Goal: Task Accomplishment & Management: Manage account settings

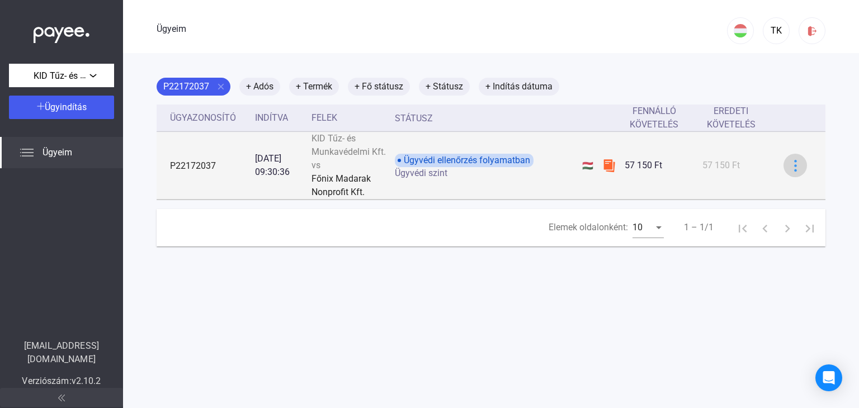
click at [790, 166] on img at bounding box center [796, 166] width 12 height 12
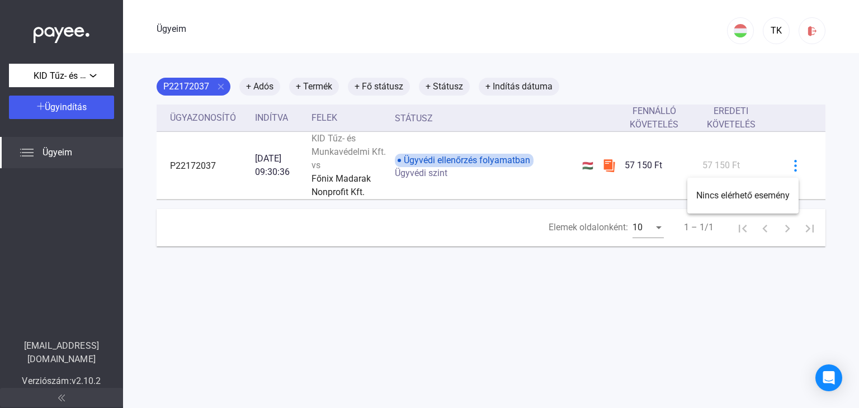
click at [540, 196] on div at bounding box center [429, 204] width 859 height 408
click at [264, 88] on font "+ Adós" at bounding box center [259, 86] width 27 height 11
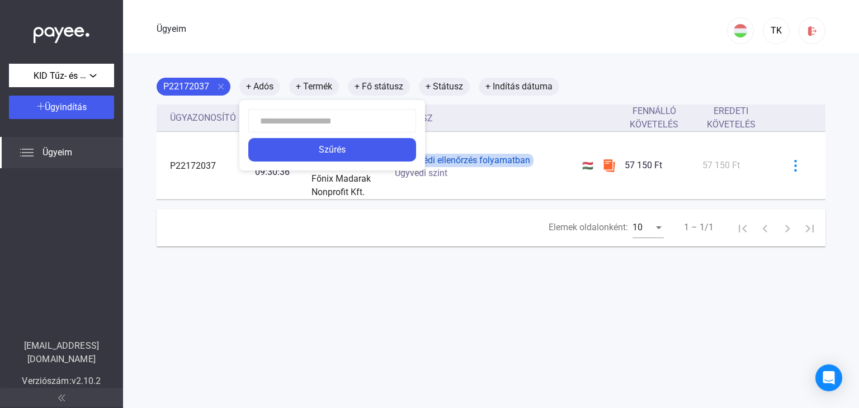
click at [316, 87] on div at bounding box center [429, 204] width 859 height 408
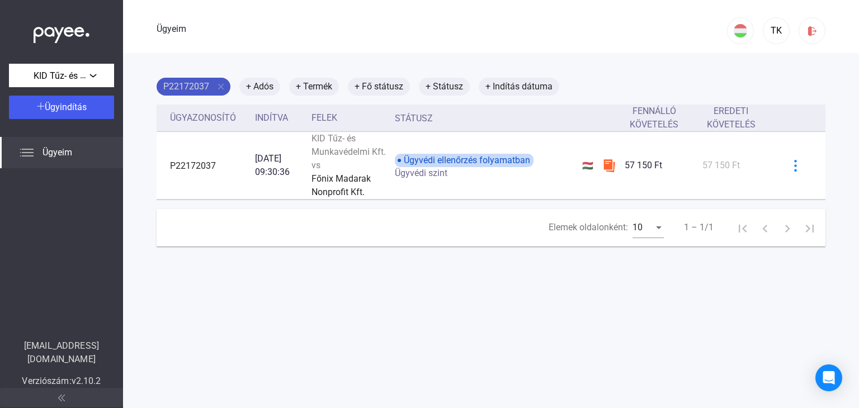
click at [187, 86] on font "P22172037" at bounding box center [186, 86] width 46 height 11
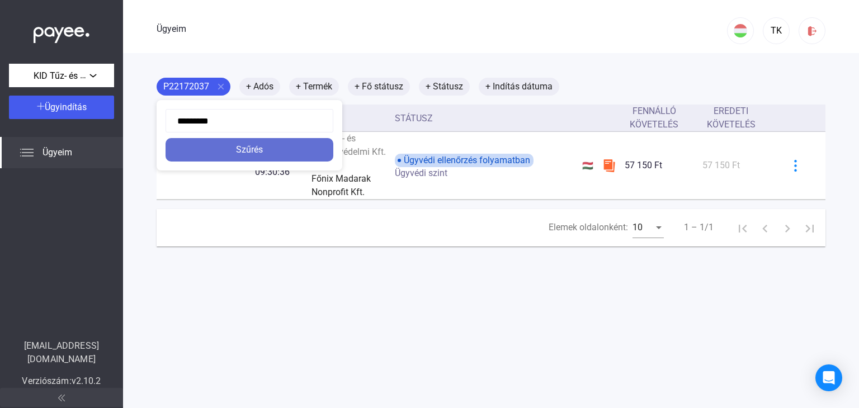
click at [246, 152] on font "Szűrés" at bounding box center [249, 149] width 27 height 11
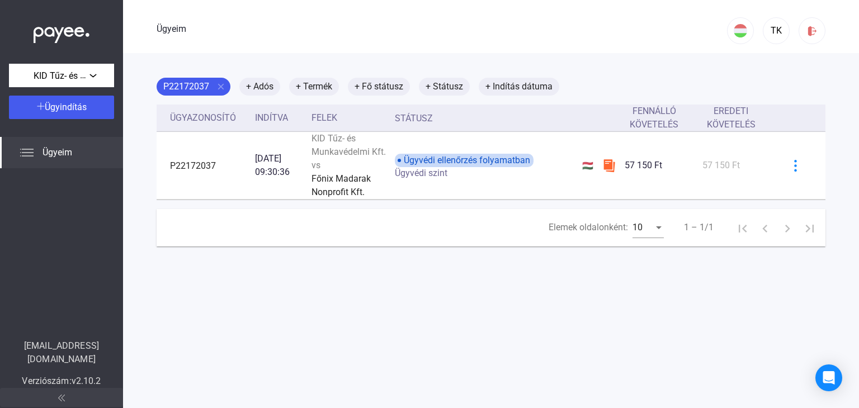
click at [53, 149] on font "Ügyeim" at bounding box center [58, 152] width 30 height 11
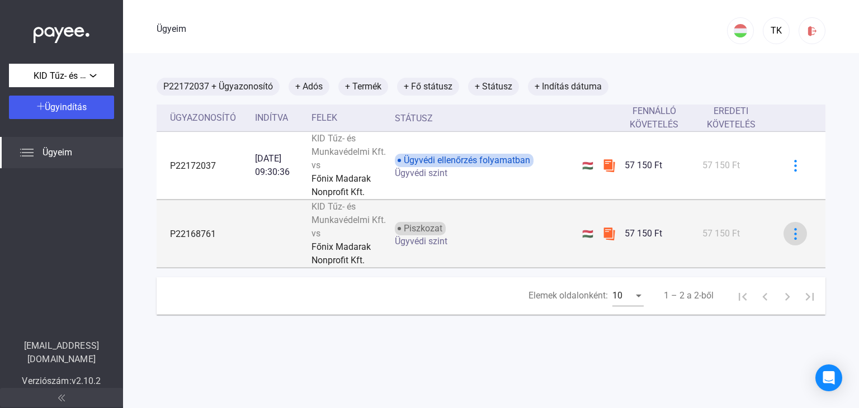
click at [790, 233] on img at bounding box center [796, 234] width 12 height 12
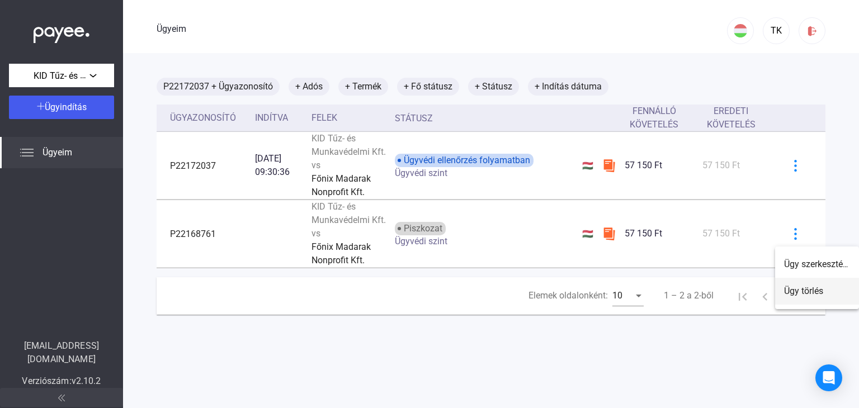
click at [806, 293] on font "Ügy törlés" at bounding box center [803, 291] width 39 height 11
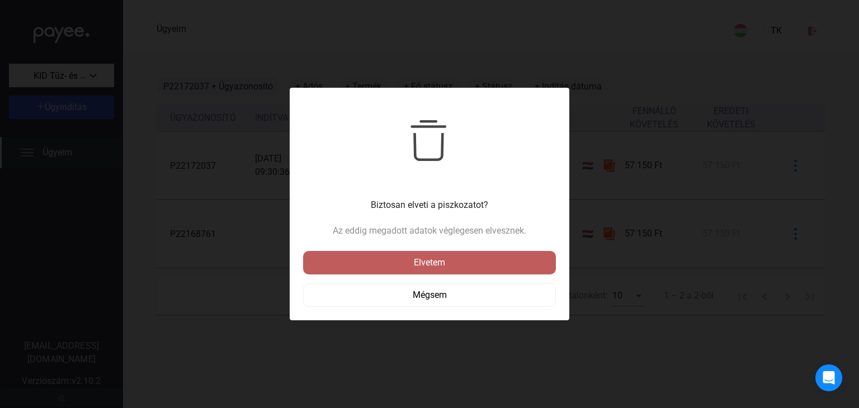
click at [459, 271] on button "Elvetem" at bounding box center [429, 262] width 253 height 23
